Goal: Use online tool/utility: Utilize a website feature to perform a specific function

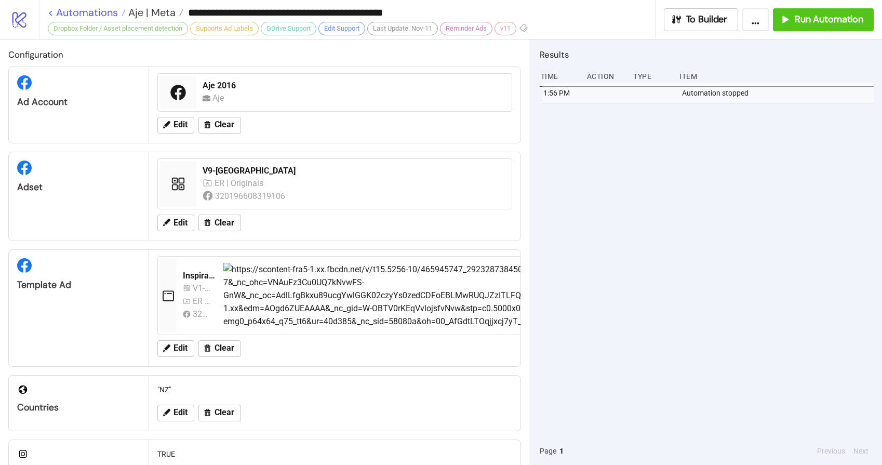
click at [97, 14] on link "< Automations" at bounding box center [87, 12] width 78 height 10
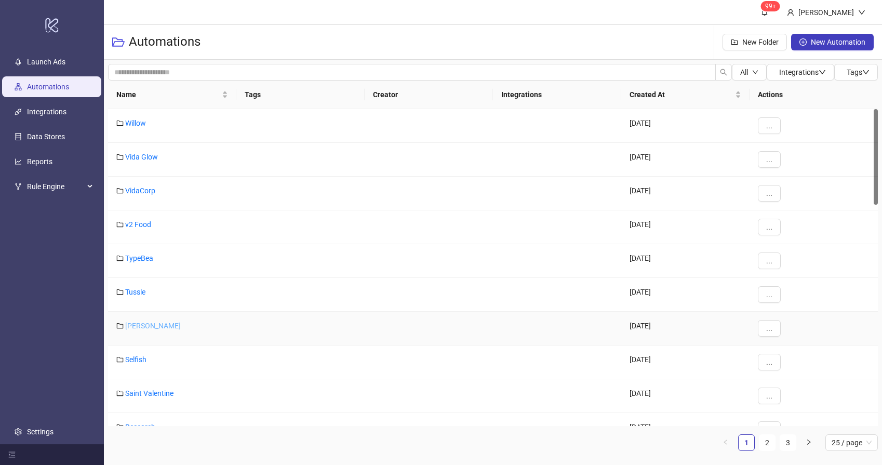
click at [149, 327] on link "[PERSON_NAME]" at bounding box center [153, 326] width 56 height 8
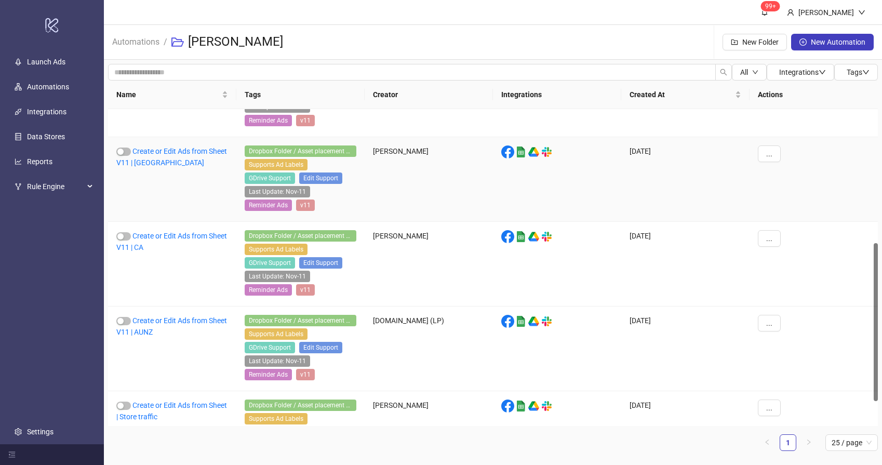
scroll to position [319, 0]
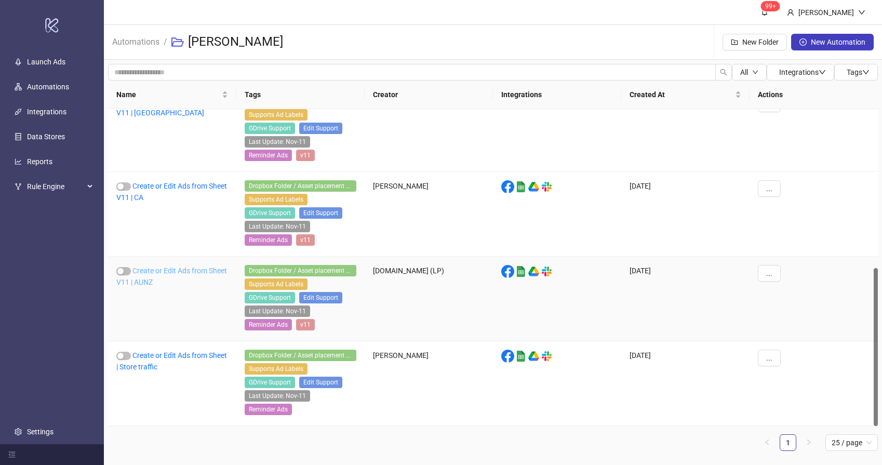
click at [163, 270] on link "Create or Edit Ads from Sheet V11 | AUNZ" at bounding box center [171, 276] width 111 height 20
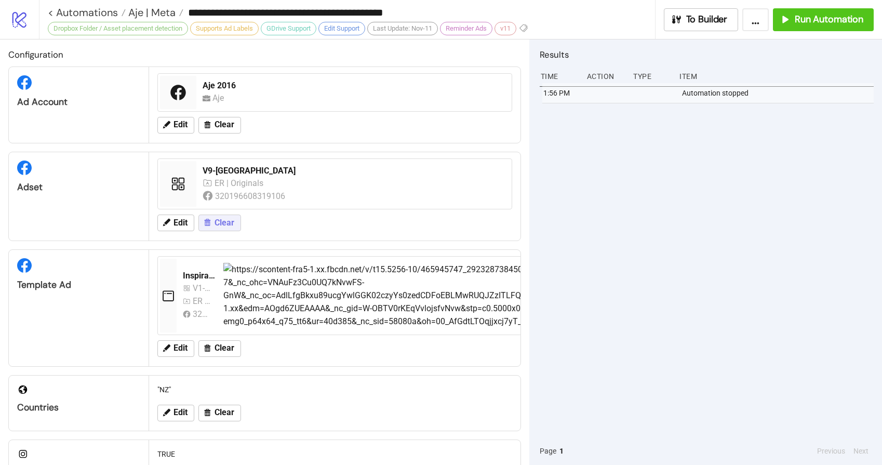
type input "**********"
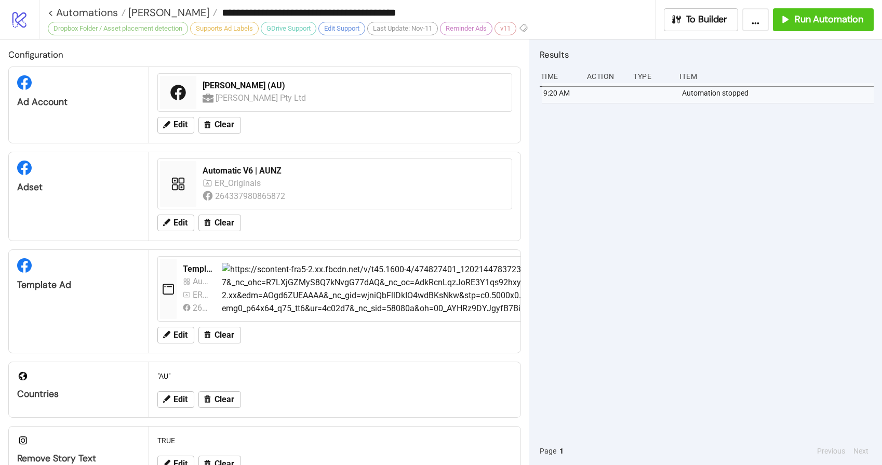
click at [644, 181] on div "9:20 AM Automation stopped" at bounding box center [707, 260] width 334 height 354
click at [826, 19] on span "Run Automation" at bounding box center [829, 20] width 69 height 12
click at [146, 12] on span "[PERSON_NAME]" at bounding box center [168, 13] width 84 height 14
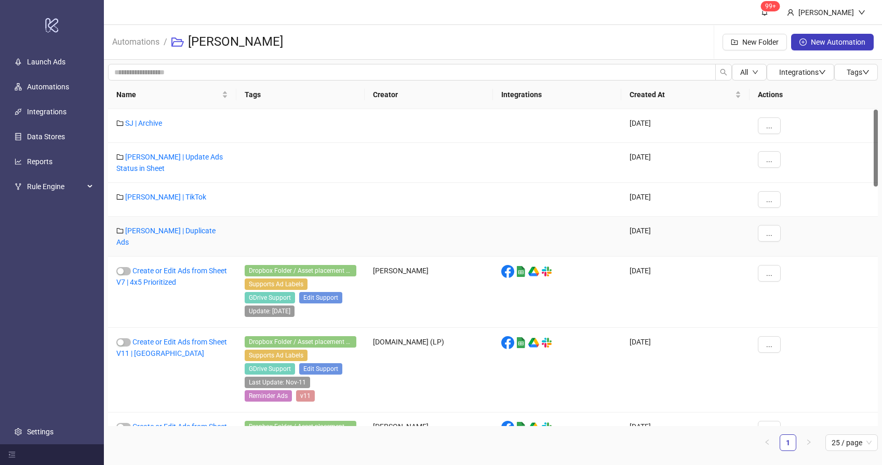
scroll to position [2, 0]
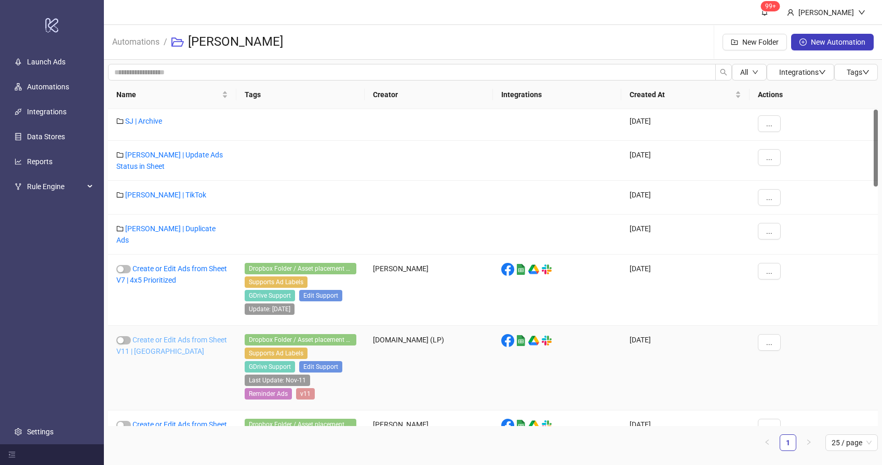
click at [157, 336] on link "Create or Edit Ads from Sheet V11 | [GEOGRAPHIC_DATA]" at bounding box center [171, 346] width 111 height 20
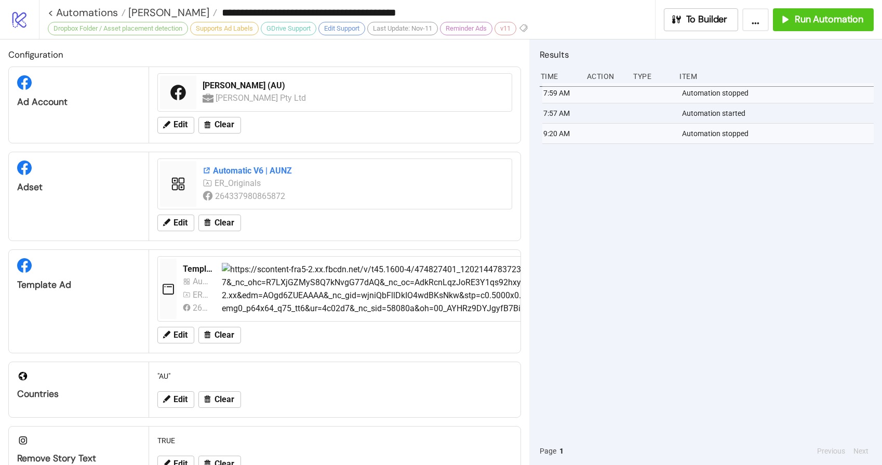
type input "**********"
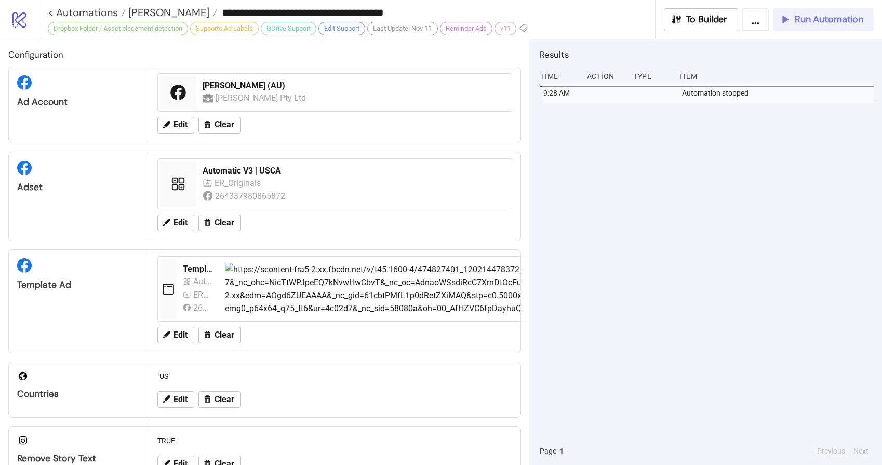
click at [821, 19] on span "Run Automation" at bounding box center [829, 20] width 69 height 12
click at [795, 19] on span "Run Automation" at bounding box center [829, 20] width 69 height 12
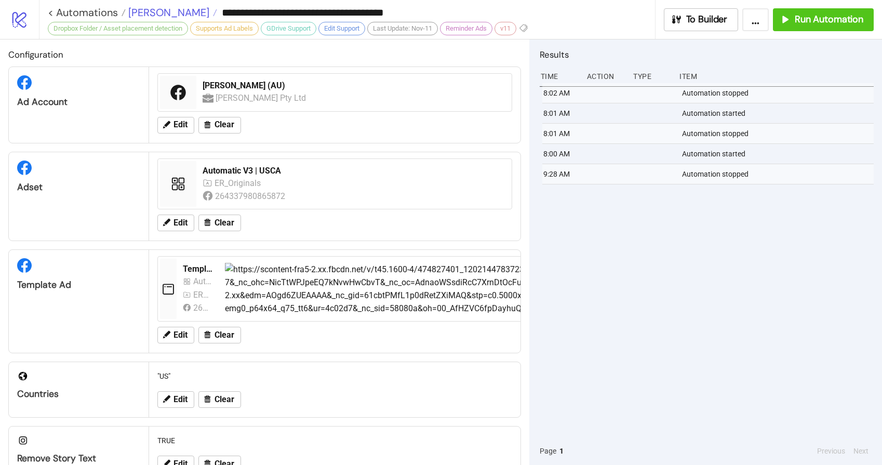
click at [146, 13] on span "[PERSON_NAME]" at bounding box center [168, 13] width 84 height 14
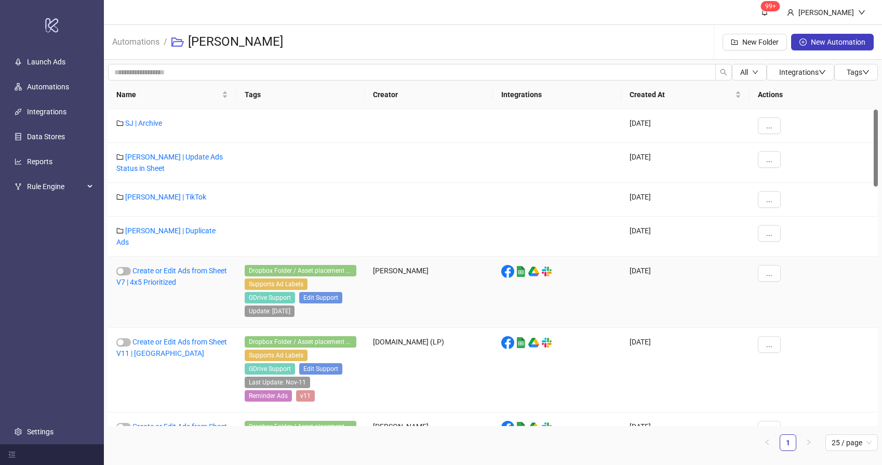
scroll to position [176, 0]
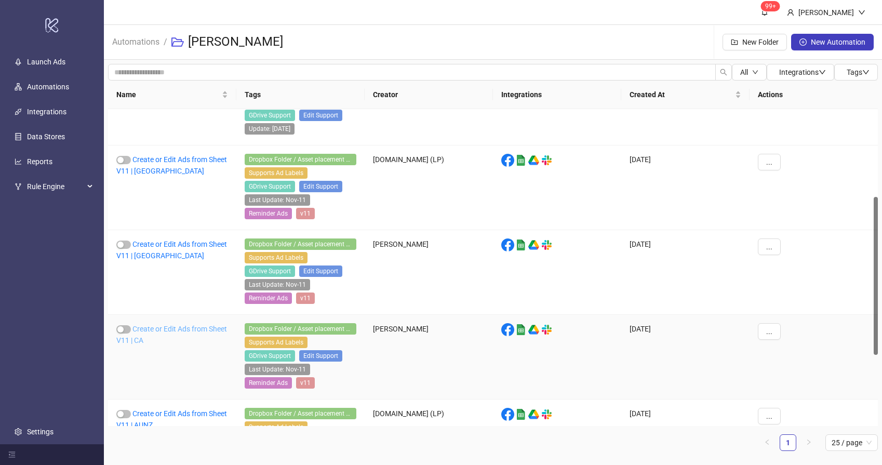
click at [166, 331] on link "Create or Edit Ads from Sheet V11 | CA" at bounding box center [171, 335] width 111 height 20
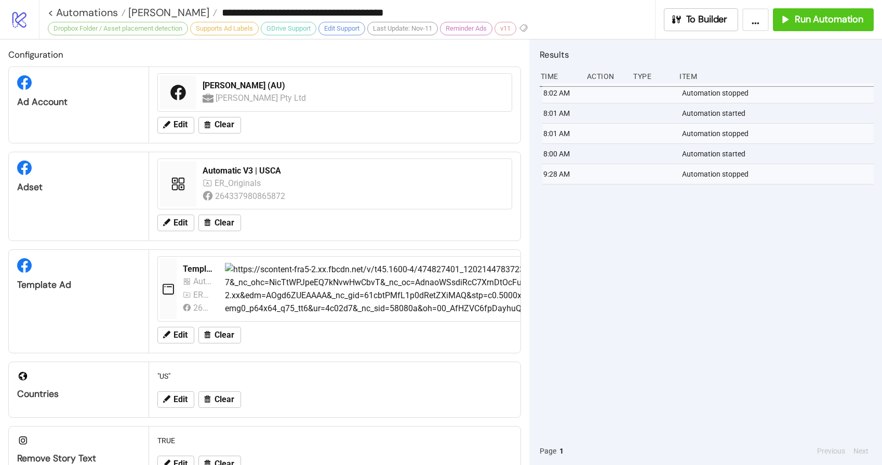
type input "**********"
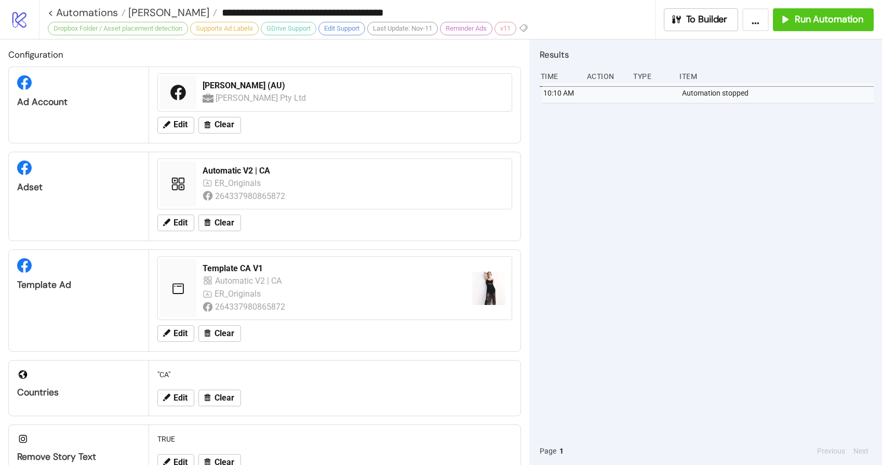
click at [731, 180] on div "10:10 AM Automation stopped" at bounding box center [707, 260] width 334 height 354
click at [811, 26] on button "Run Automation" at bounding box center [823, 19] width 101 height 23
click at [146, 14] on span "[PERSON_NAME]" at bounding box center [168, 13] width 84 height 14
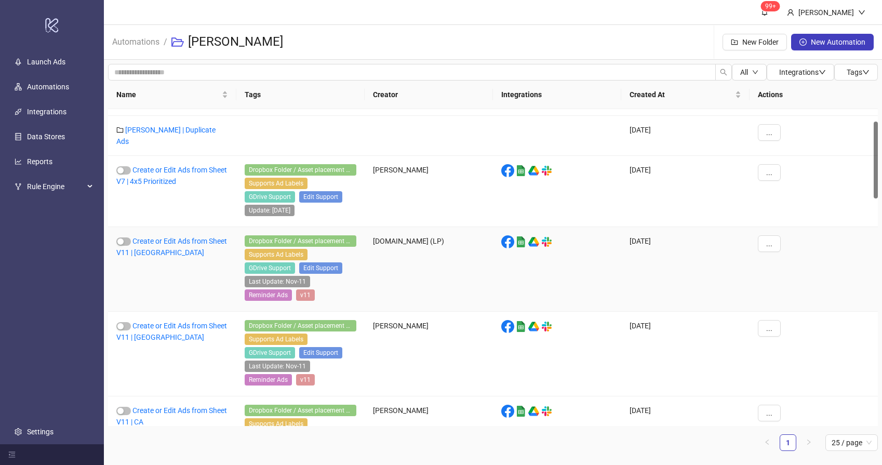
scroll to position [246, 0]
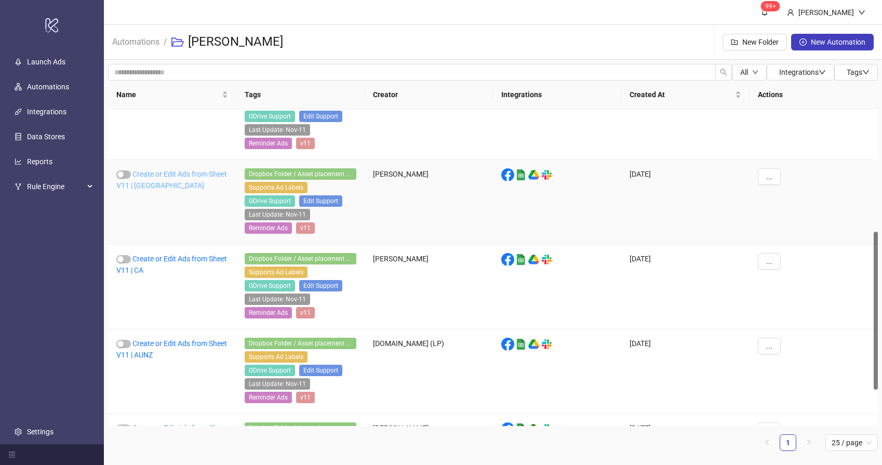
click at [144, 172] on link "Create or Edit Ads from Sheet V11 | [GEOGRAPHIC_DATA]" at bounding box center [171, 180] width 111 height 20
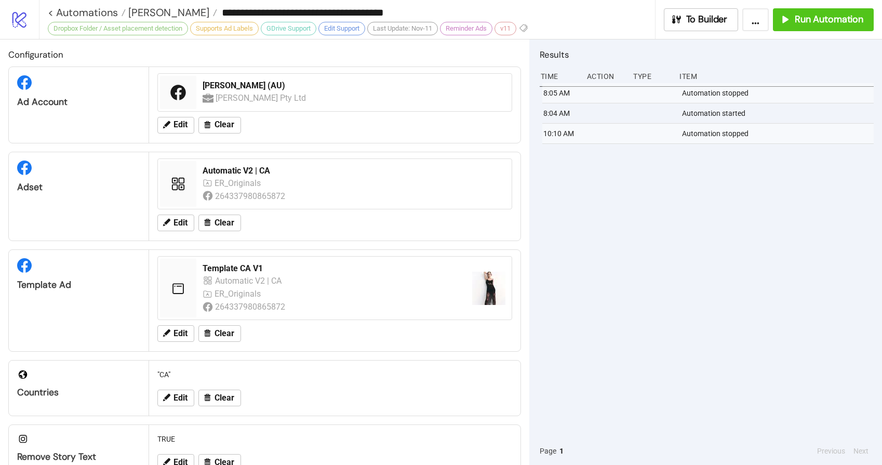
type input "**********"
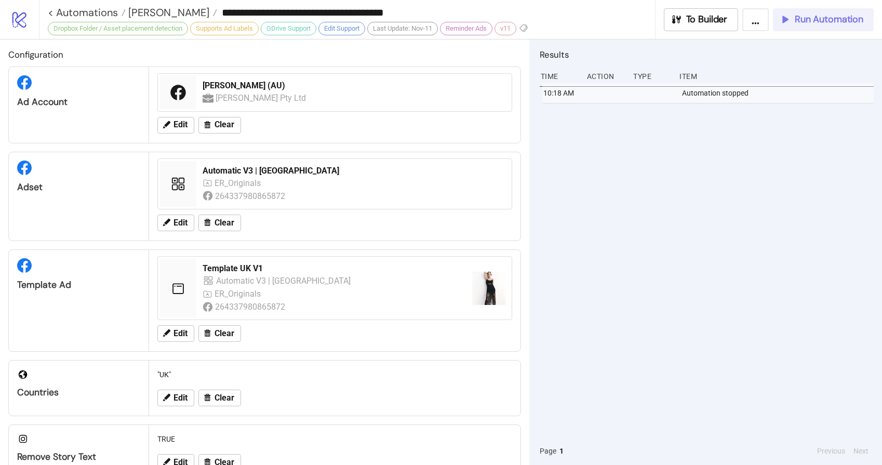
click at [824, 21] on span "Run Automation" at bounding box center [829, 20] width 69 height 12
